Goal: Book appointment/travel/reservation

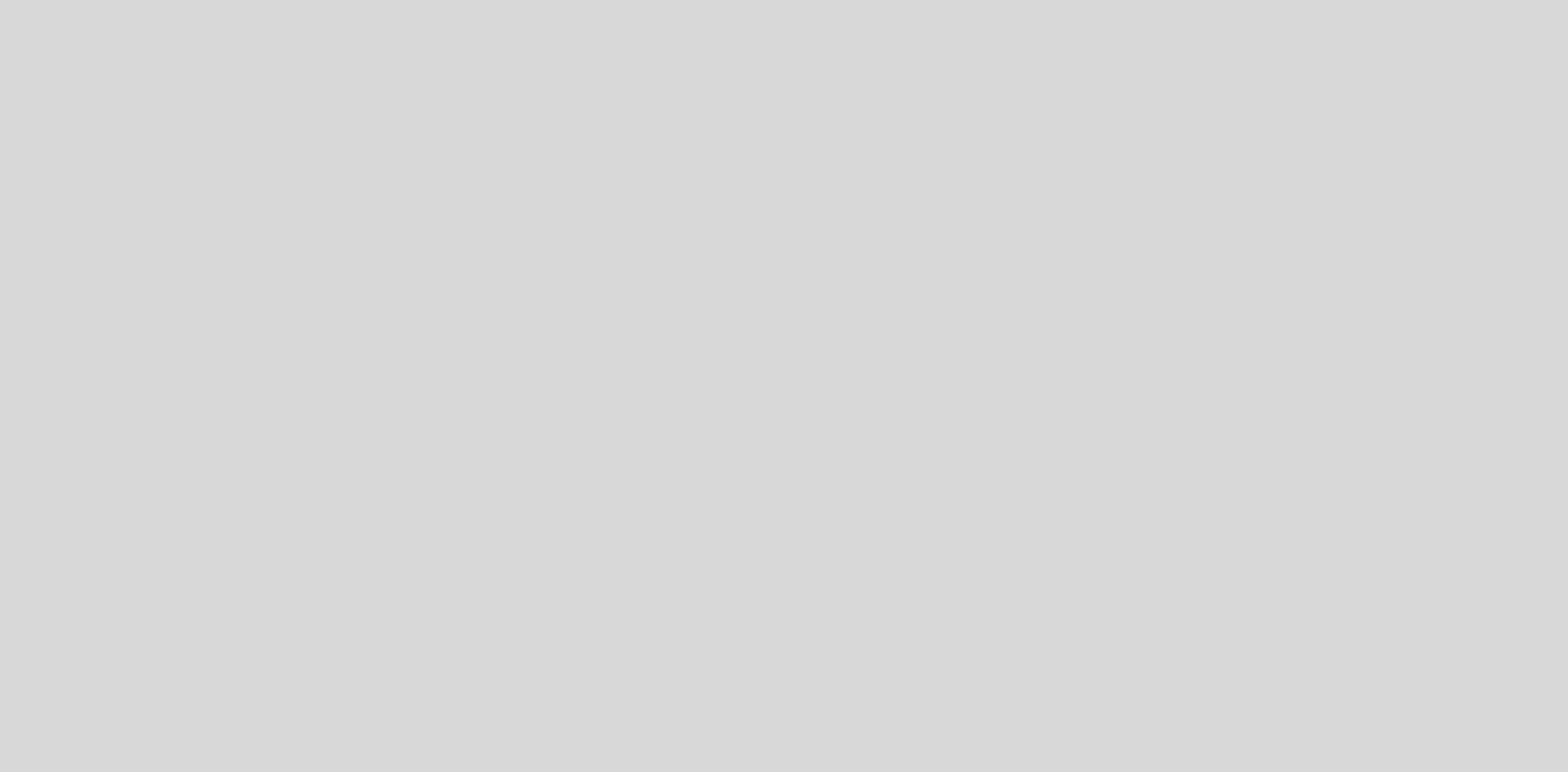
select select "es"
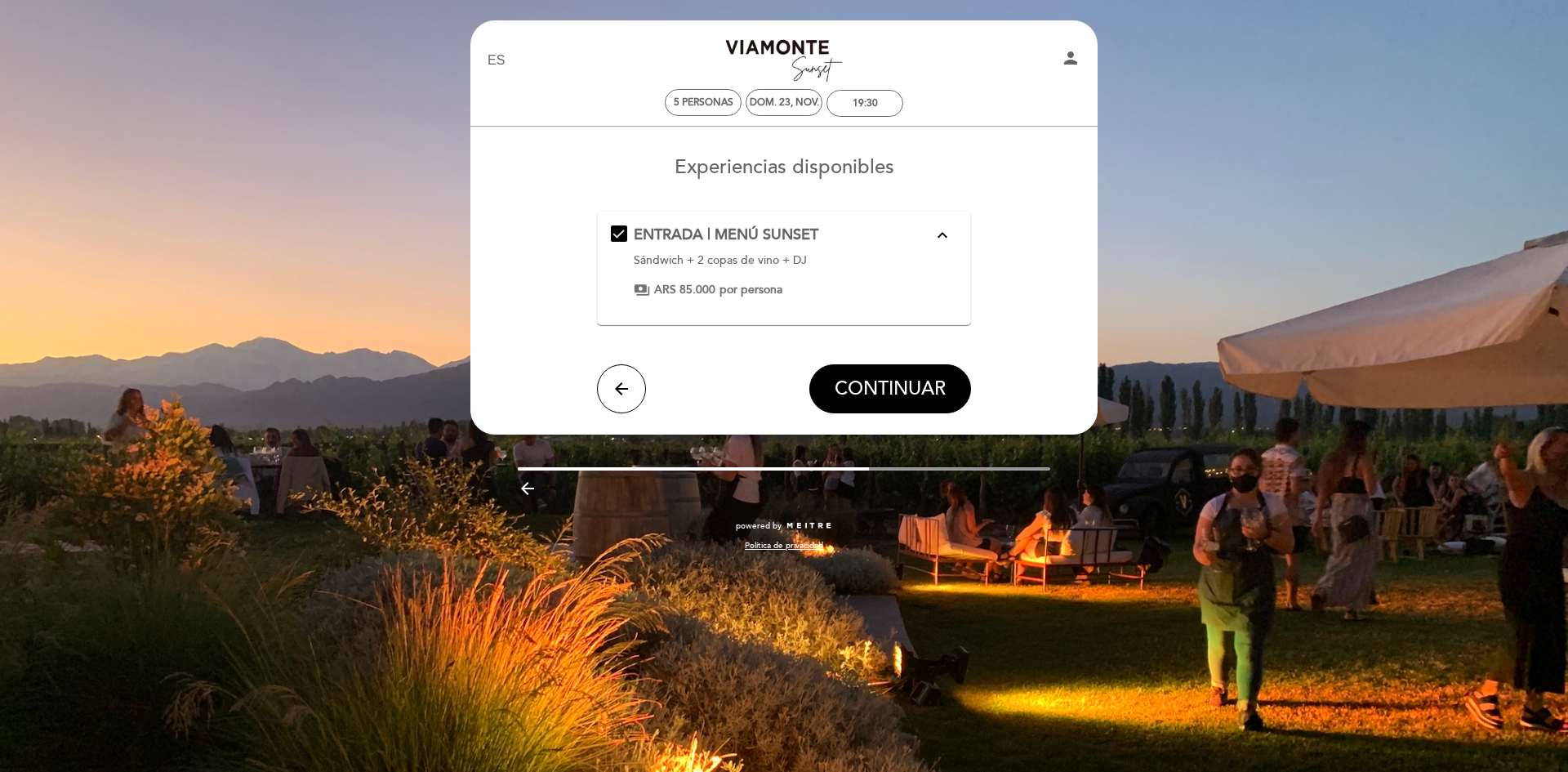
click at [1365, 359] on div "EN ES PT [GEOGRAPHIC_DATA][PERSON_NAME] person 5 personas dom. 23, nov. 19:30 […" at bounding box center [784, 386] width 1568 height 772
